Goal: Navigation & Orientation: Find specific page/section

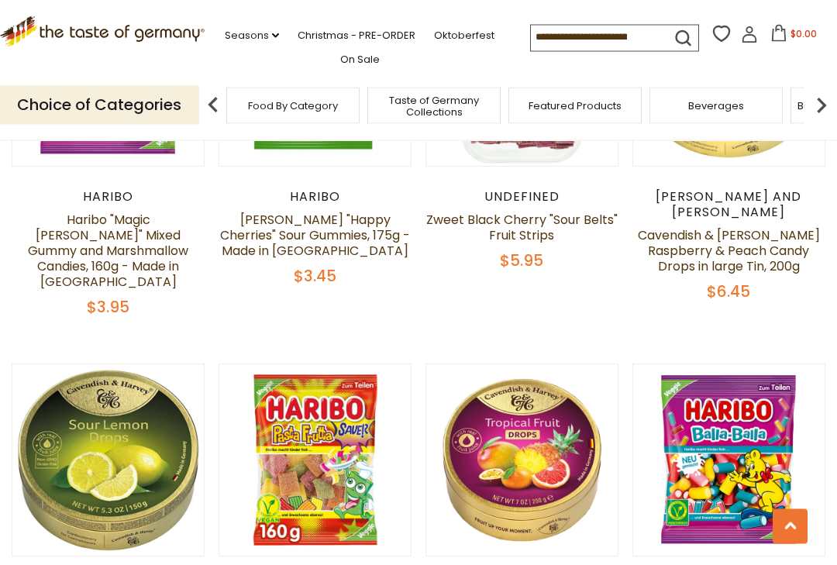
scroll to position [1980, 0]
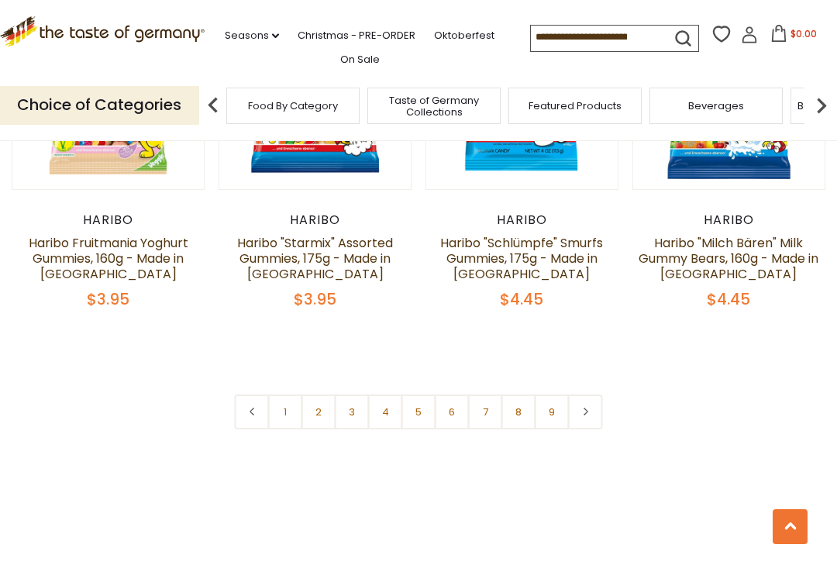
click at [318, 394] on link "2" at bounding box center [318, 411] width 35 height 35
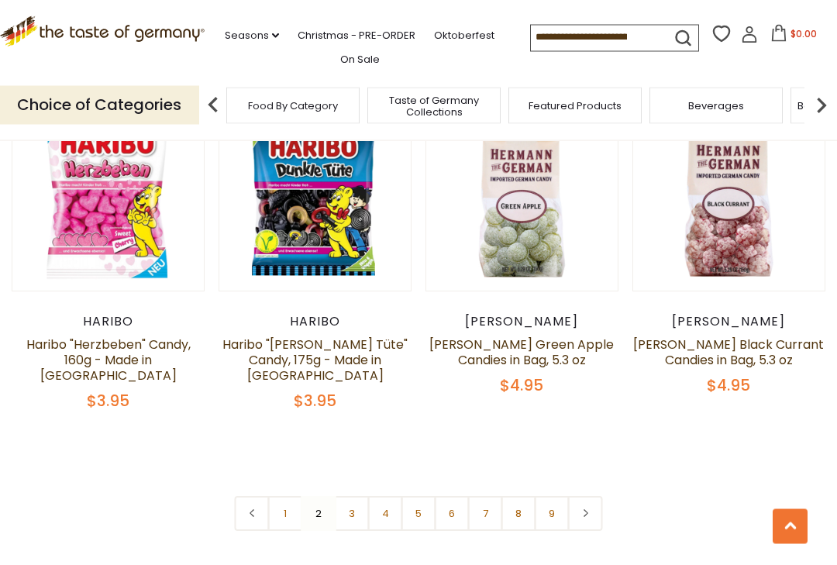
scroll to position [3306, 0]
click at [356, 496] on link "3" at bounding box center [352, 513] width 35 height 35
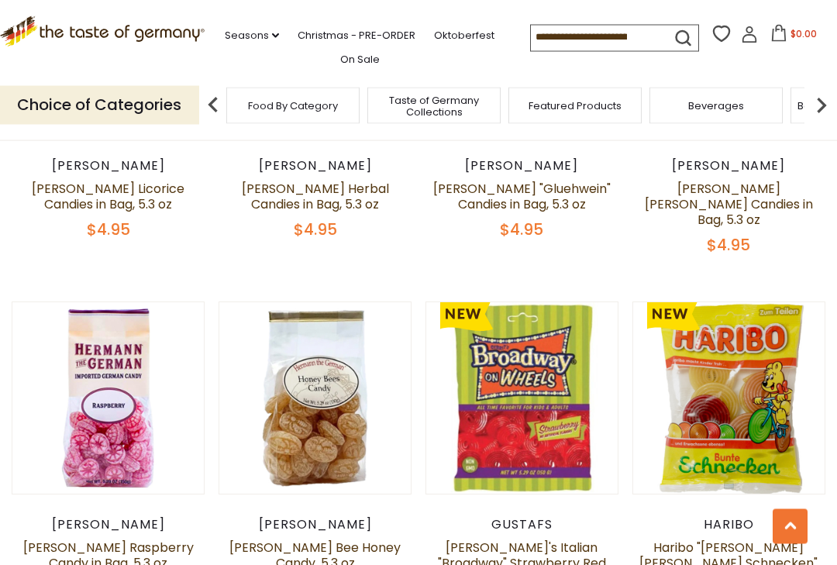
scroll to position [2787, 0]
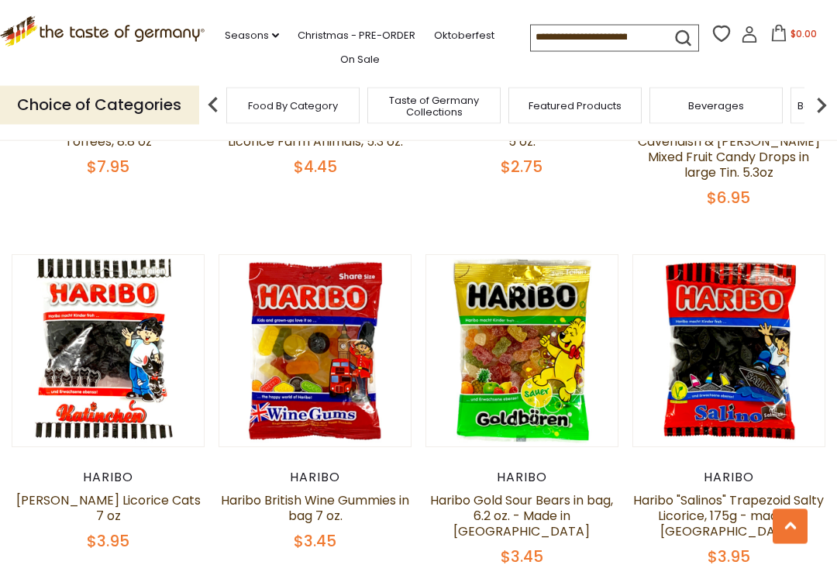
scroll to position [2862, 0]
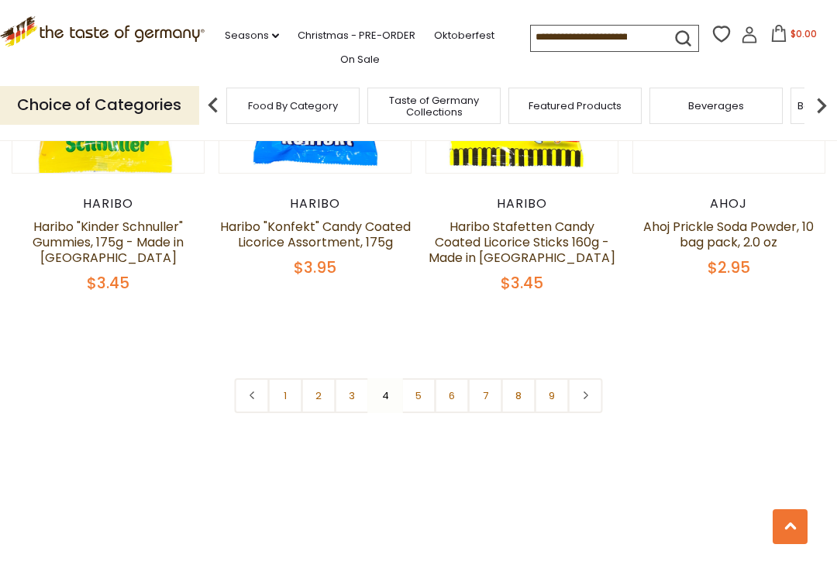
click at [422, 378] on link "5" at bounding box center [418, 395] width 35 height 35
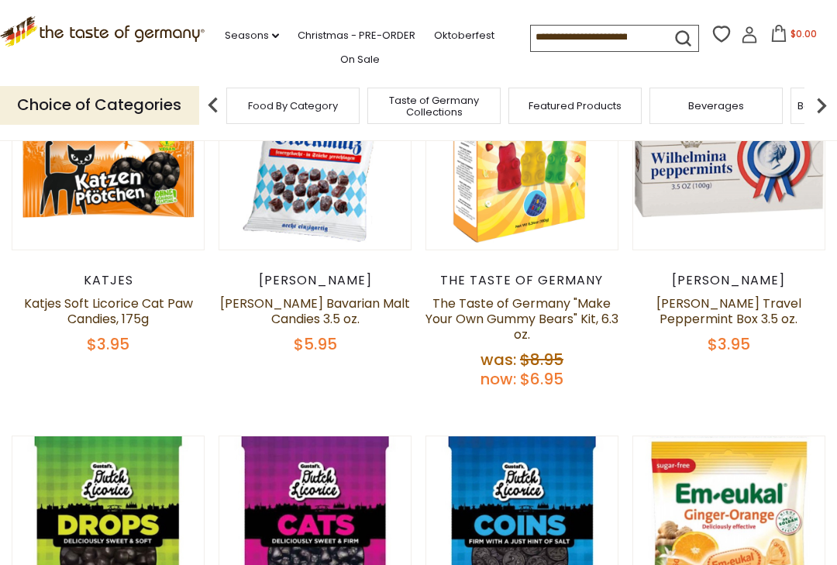
scroll to position [445, 0]
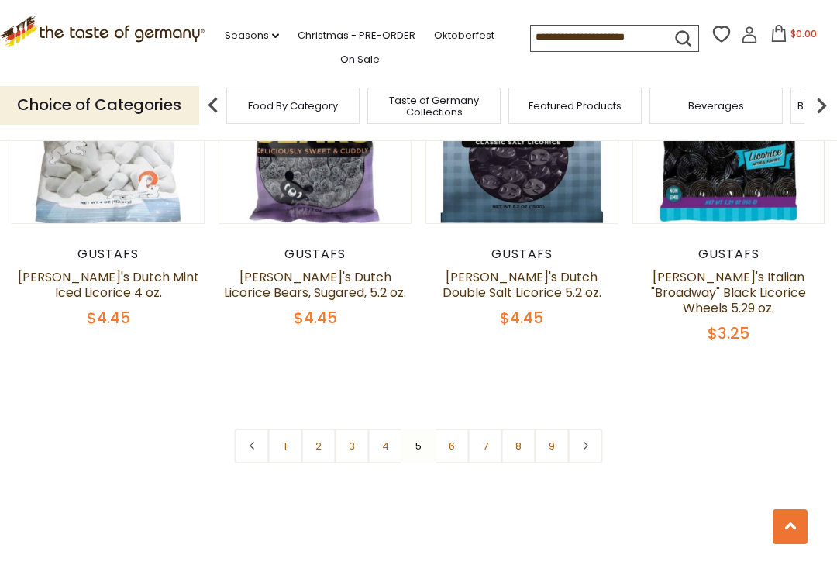
click at [450, 429] on link "6" at bounding box center [452, 446] width 35 height 35
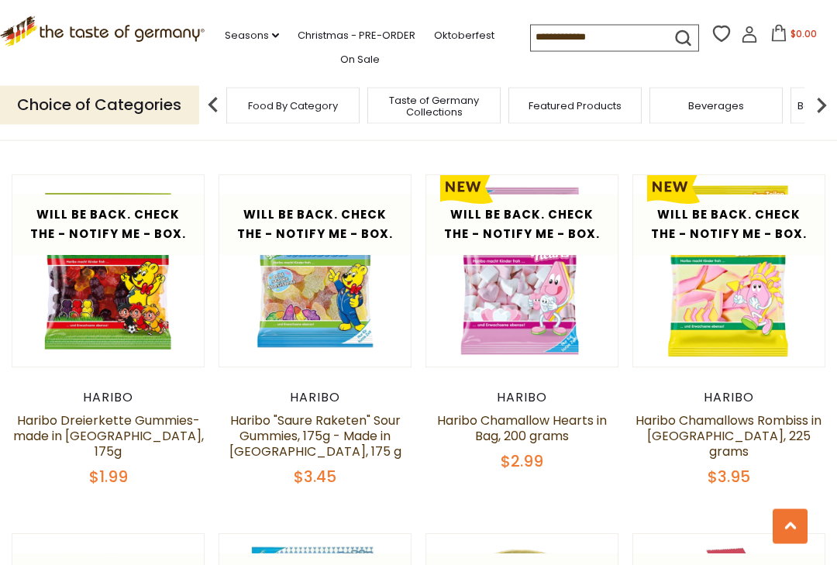
scroll to position [2543, 0]
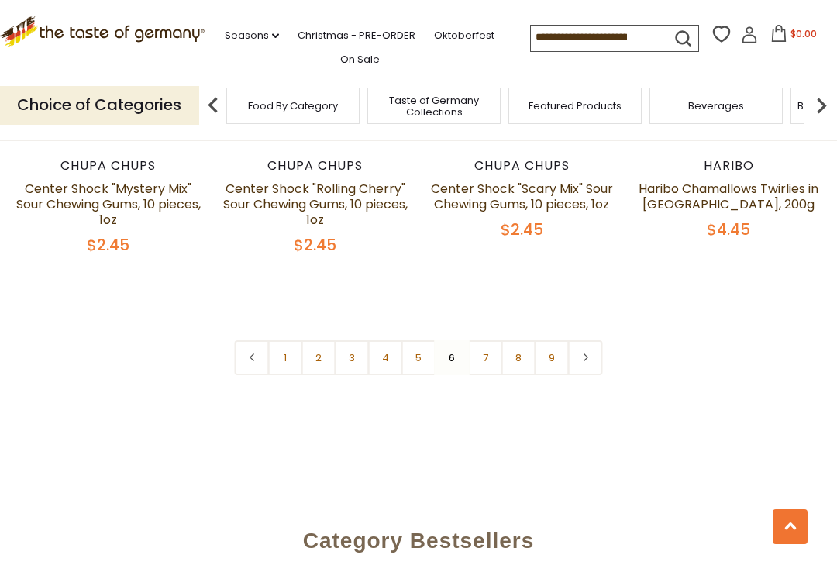
click at [487, 340] on link "7" at bounding box center [485, 357] width 35 height 35
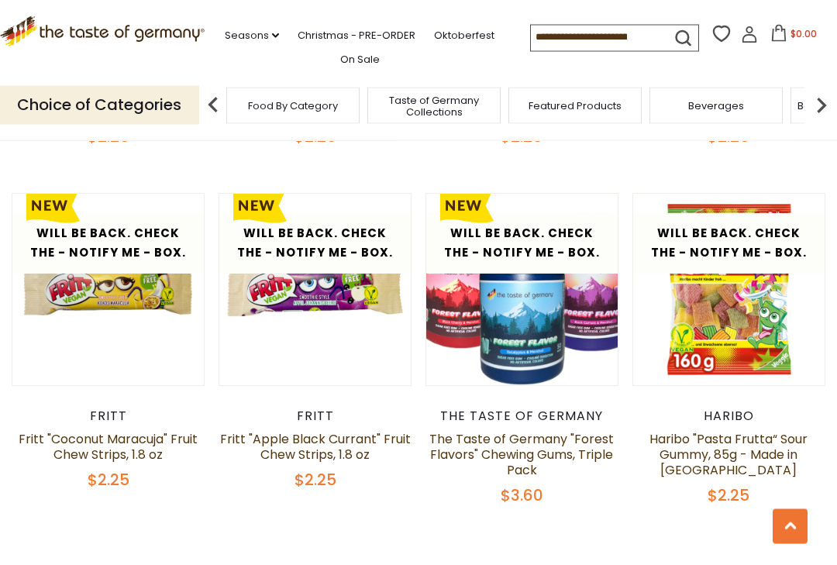
scroll to position [3158, 0]
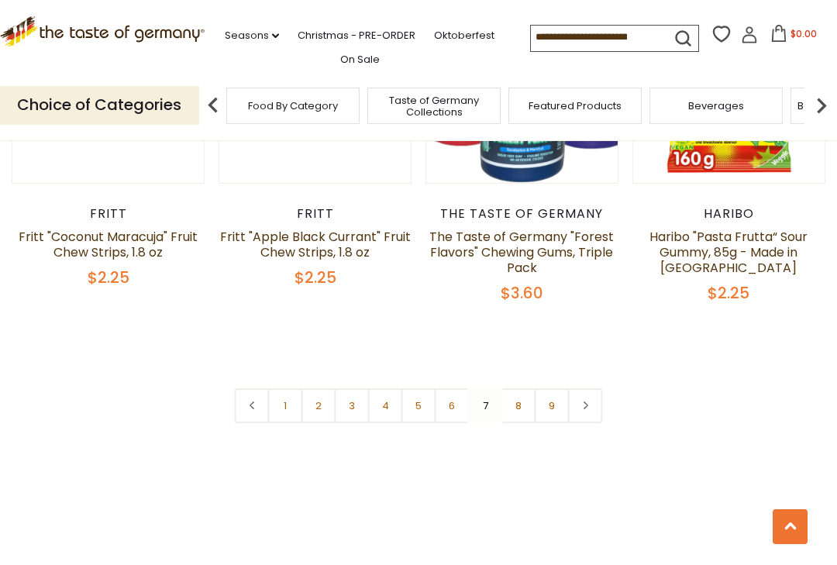
click at [518, 388] on link "8" at bounding box center [518, 405] width 35 height 35
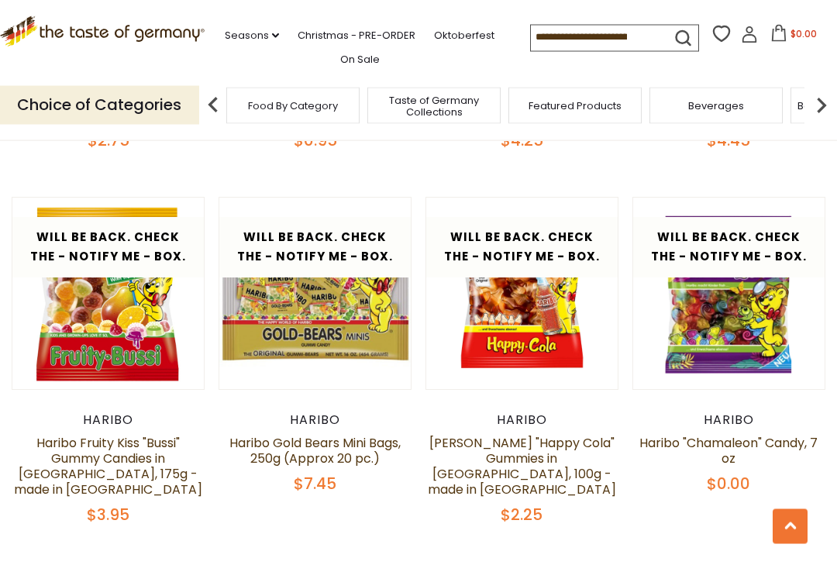
scroll to position [3192, 0]
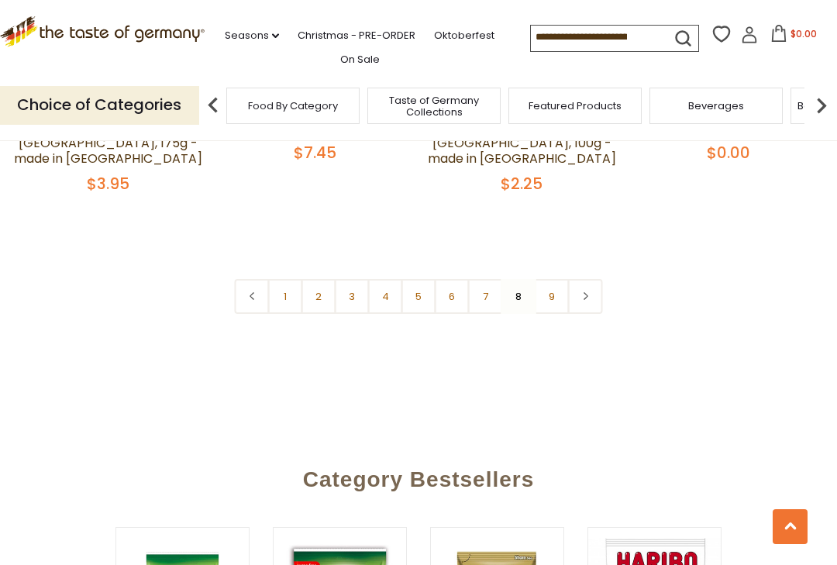
click at [549, 279] on link "9" at bounding box center [552, 296] width 35 height 35
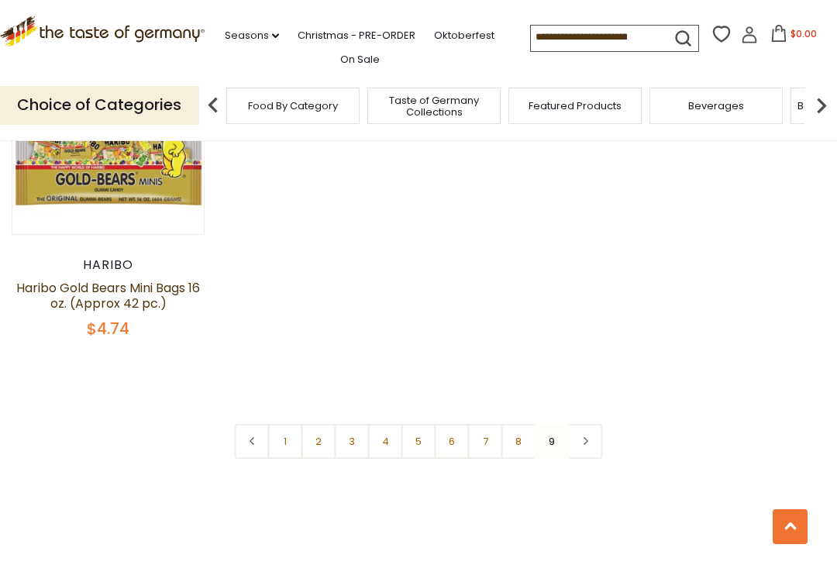
scroll to position [1196, 0]
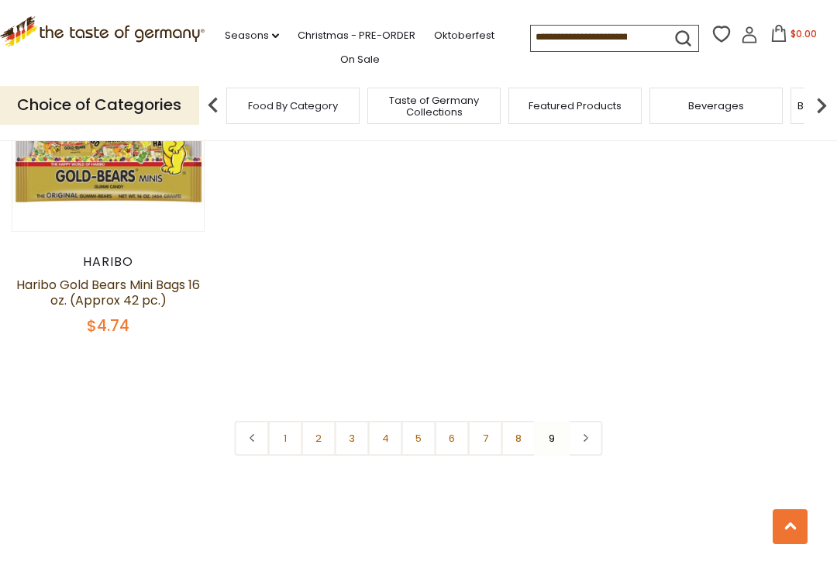
click at [591, 424] on link at bounding box center [585, 438] width 35 height 35
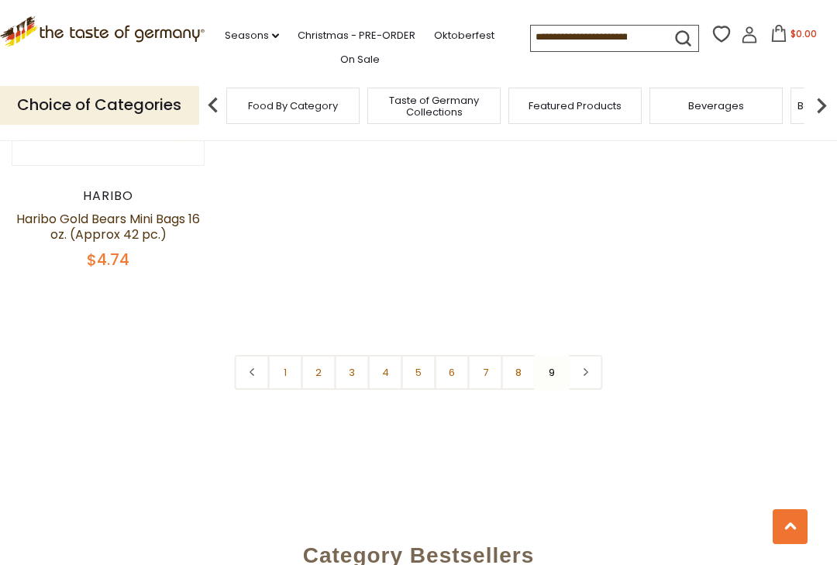
click at [582, 368] on icon at bounding box center [584, 372] width 9 height 8
